Goal: Complete application form

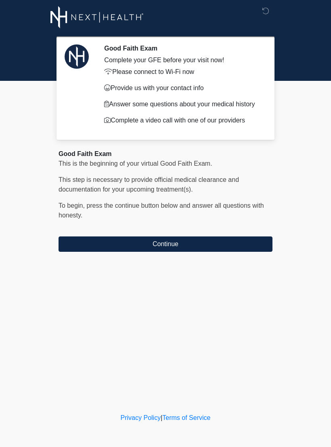
click at [158, 237] on button "Continue" at bounding box center [166, 243] width 214 height 15
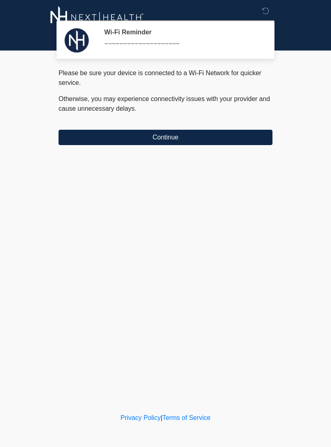
click at [127, 136] on button "Continue" at bounding box center [166, 137] width 214 height 15
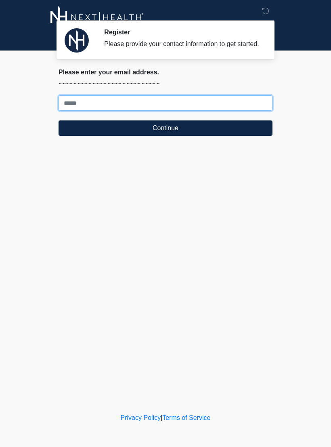
click at [175, 111] on input "Where should we email your treatment plan?" at bounding box center [166, 102] width 214 height 15
type input "**********"
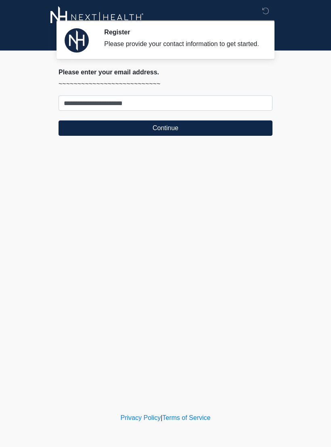
click at [239, 133] on button "Continue" at bounding box center [166, 127] width 214 height 15
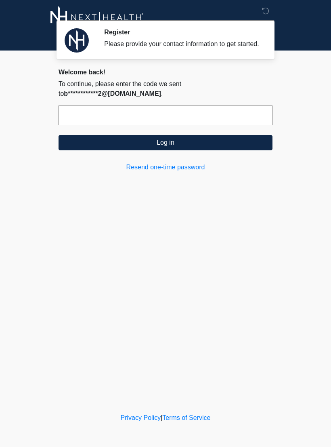
click at [232, 122] on input "text" at bounding box center [166, 115] width 214 height 20
type input "******"
click at [240, 143] on button "Log in" at bounding box center [166, 142] width 214 height 15
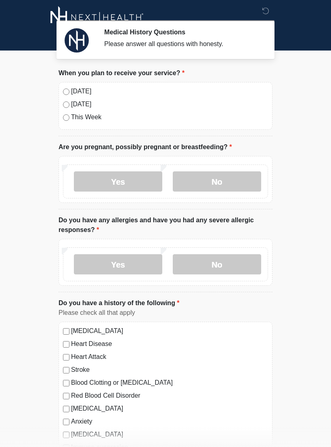
click at [70, 89] on div "Today" at bounding box center [165, 91] width 205 height 10
click at [234, 185] on label "No" at bounding box center [217, 181] width 89 height 20
click at [244, 269] on label "No" at bounding box center [217, 264] width 89 height 20
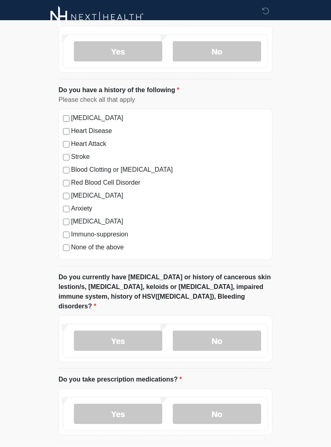
scroll to position [222, 0]
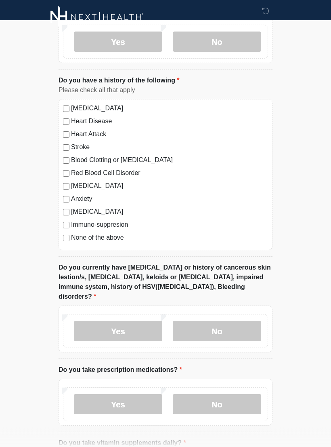
click at [233, 321] on label "No" at bounding box center [217, 331] width 89 height 20
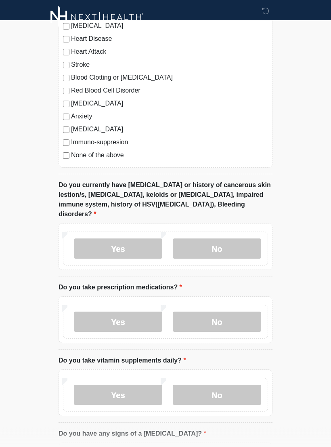
click at [236, 320] on label "No" at bounding box center [217, 322] width 89 height 20
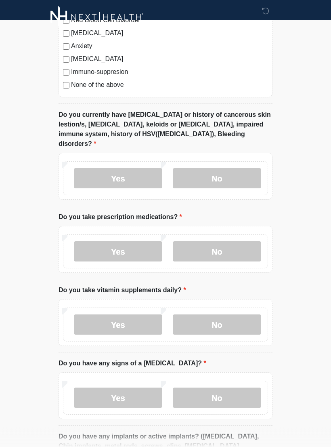
click at [148, 315] on label "Yes" at bounding box center [118, 325] width 89 height 20
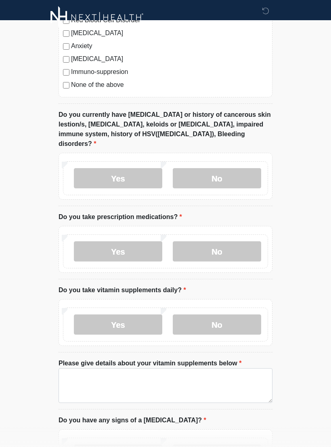
click at [236, 322] on label "No" at bounding box center [217, 324] width 89 height 20
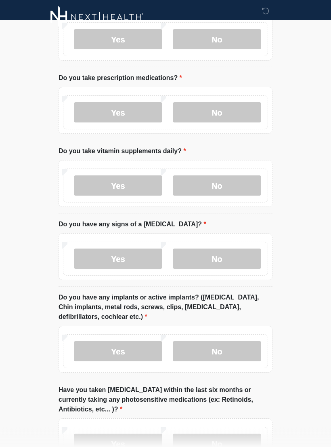
scroll to position [519, 0]
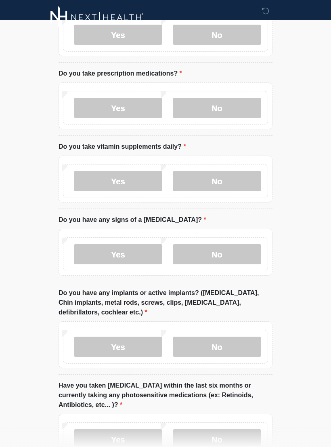
click at [242, 244] on label "No" at bounding box center [217, 254] width 89 height 20
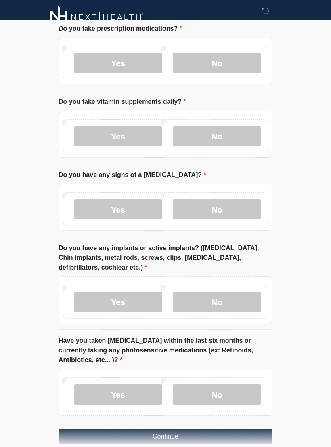
click at [249, 292] on label "No" at bounding box center [217, 302] width 89 height 20
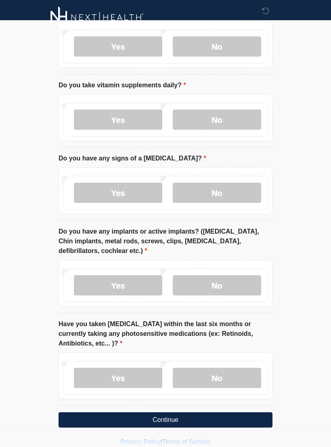
click at [242, 373] on label "No" at bounding box center [217, 378] width 89 height 20
click at [242, 415] on button "Continue" at bounding box center [166, 419] width 214 height 15
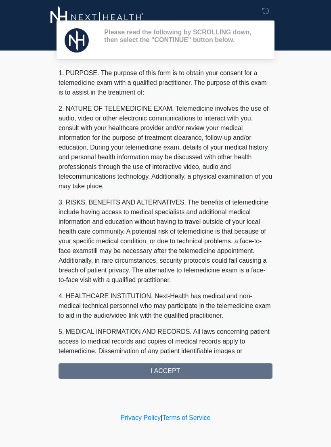
scroll to position [0, 0]
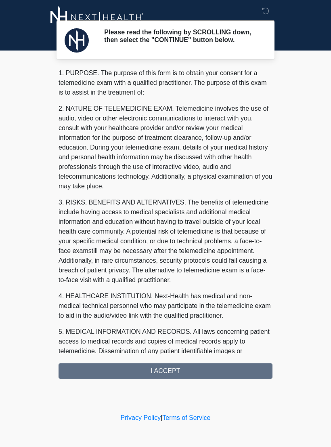
click at [224, 372] on div "1. PURPOSE. The purpose of this form is to obtain your consent for a telemedici…" at bounding box center [166, 223] width 214 height 310
click at [190, 374] on div "1. PURPOSE. The purpose of this form is to obtain your consent for a telemedici…" at bounding box center [166, 223] width 214 height 310
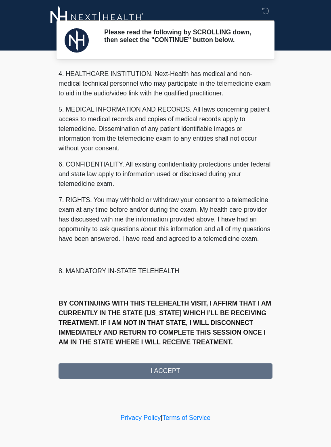
click at [194, 379] on button "I ACCEPT" at bounding box center [166, 370] width 214 height 15
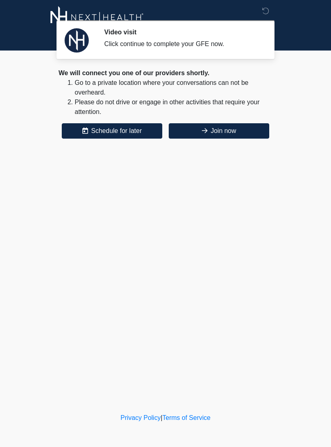
click at [229, 132] on button "Join now" at bounding box center [219, 130] width 101 height 15
